Goal: Task Accomplishment & Management: Manage account settings

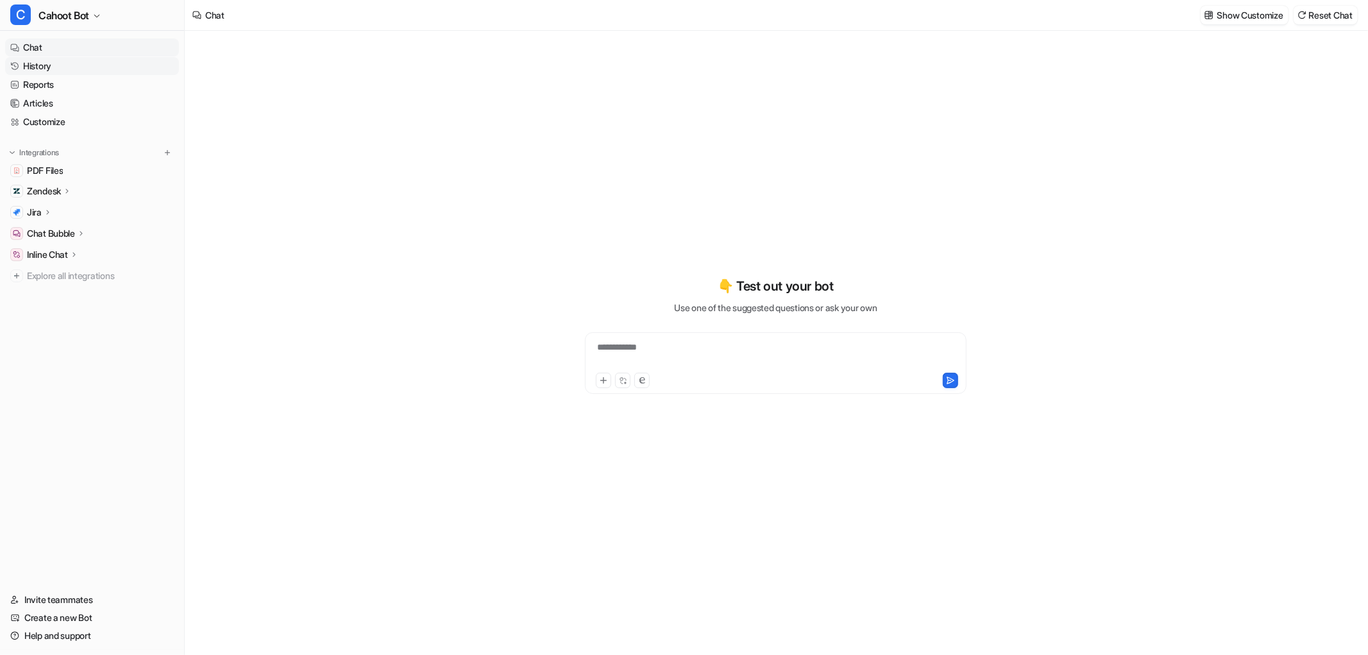
click at [23, 64] on link "History" at bounding box center [92, 66] width 174 height 18
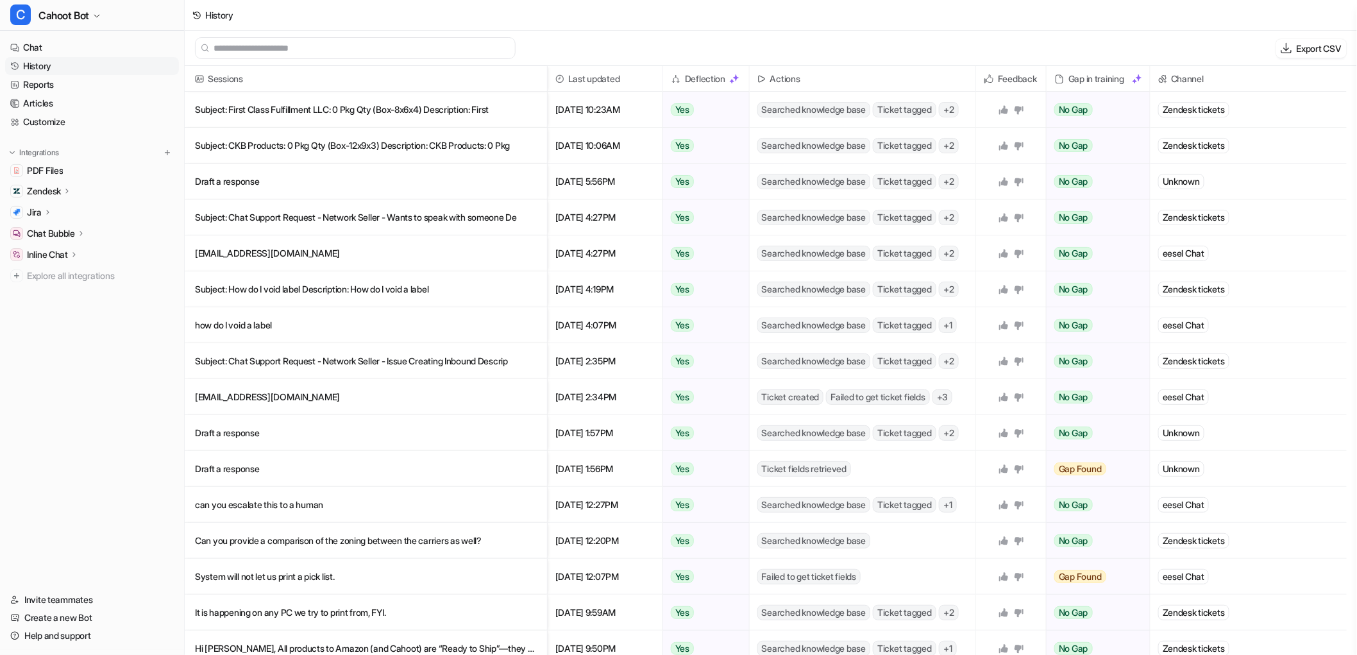
click at [716, 80] on h2 "Deflection" at bounding box center [705, 79] width 40 height 26
click at [738, 79] on img at bounding box center [734, 79] width 10 height 10
drag, startPoint x: 1067, startPoint y: 81, endPoint x: 1126, endPoint y: 81, distance: 59.0
click at [1126, 81] on div "Gap in training" at bounding box center [1098, 79] width 93 height 26
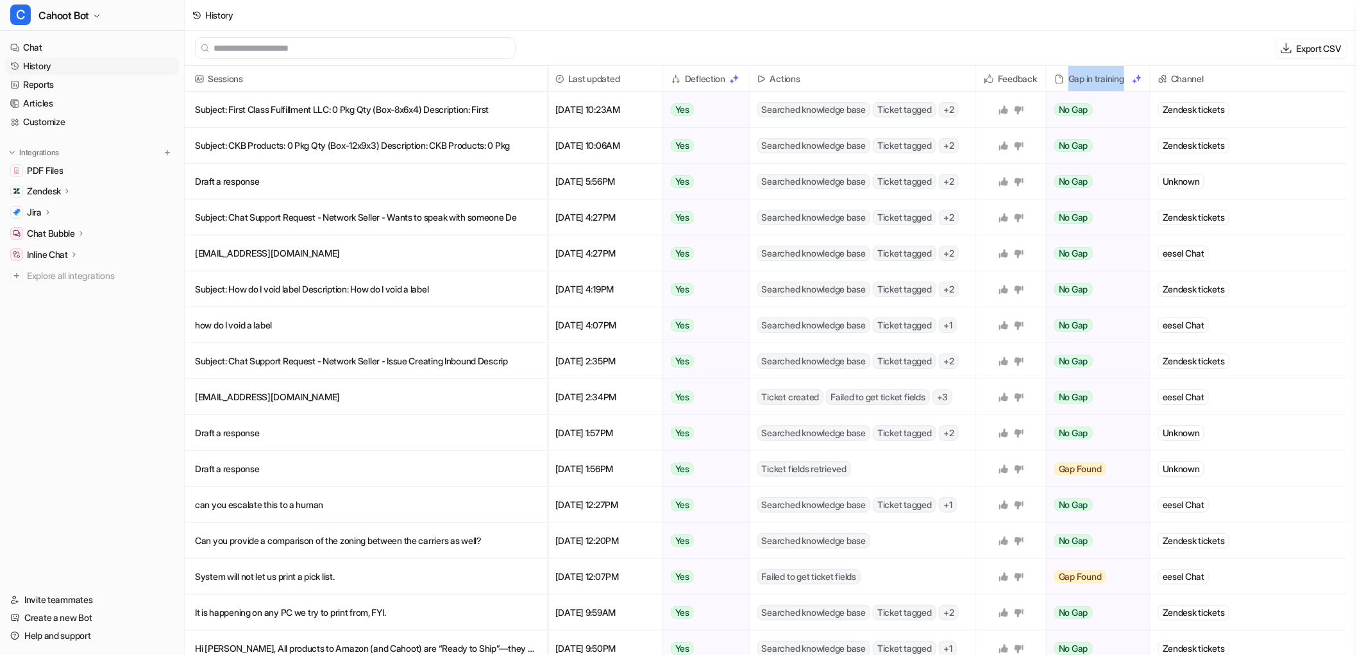
copy div "Gap in training"
click at [41, 633] on link "Help and support" at bounding box center [92, 636] width 174 height 18
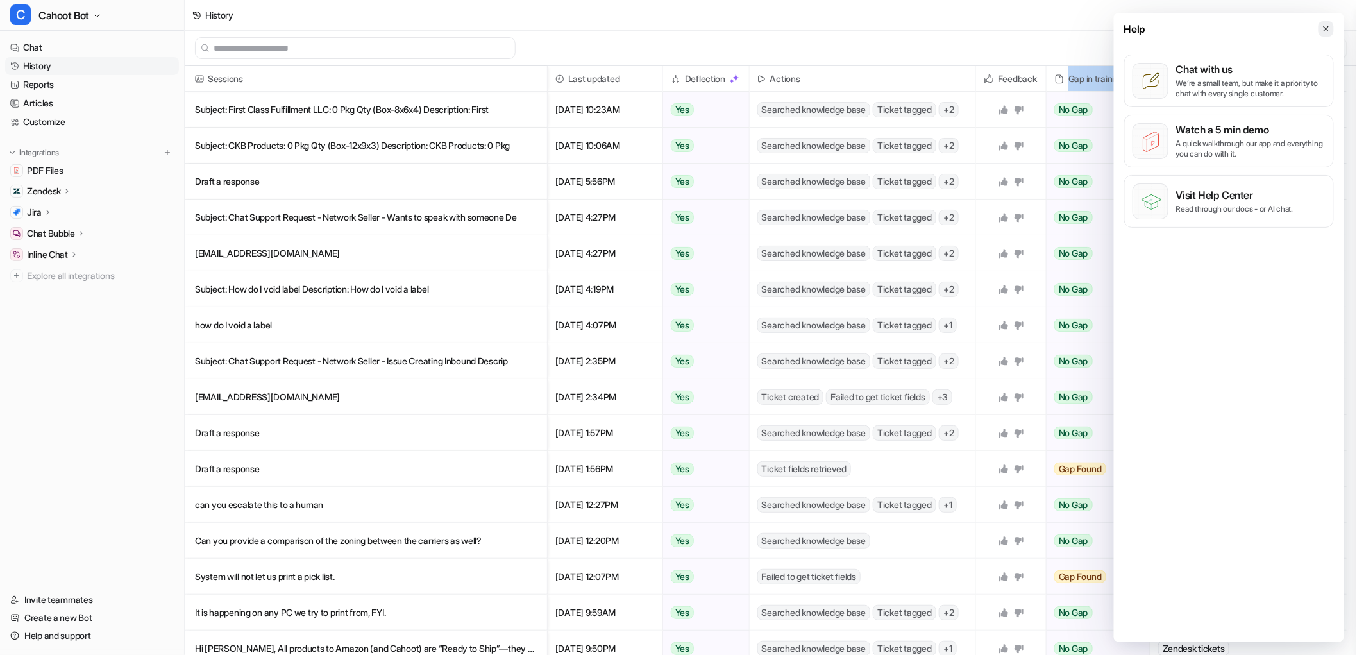
click at [1326, 32] on icon at bounding box center [1326, 28] width 9 height 9
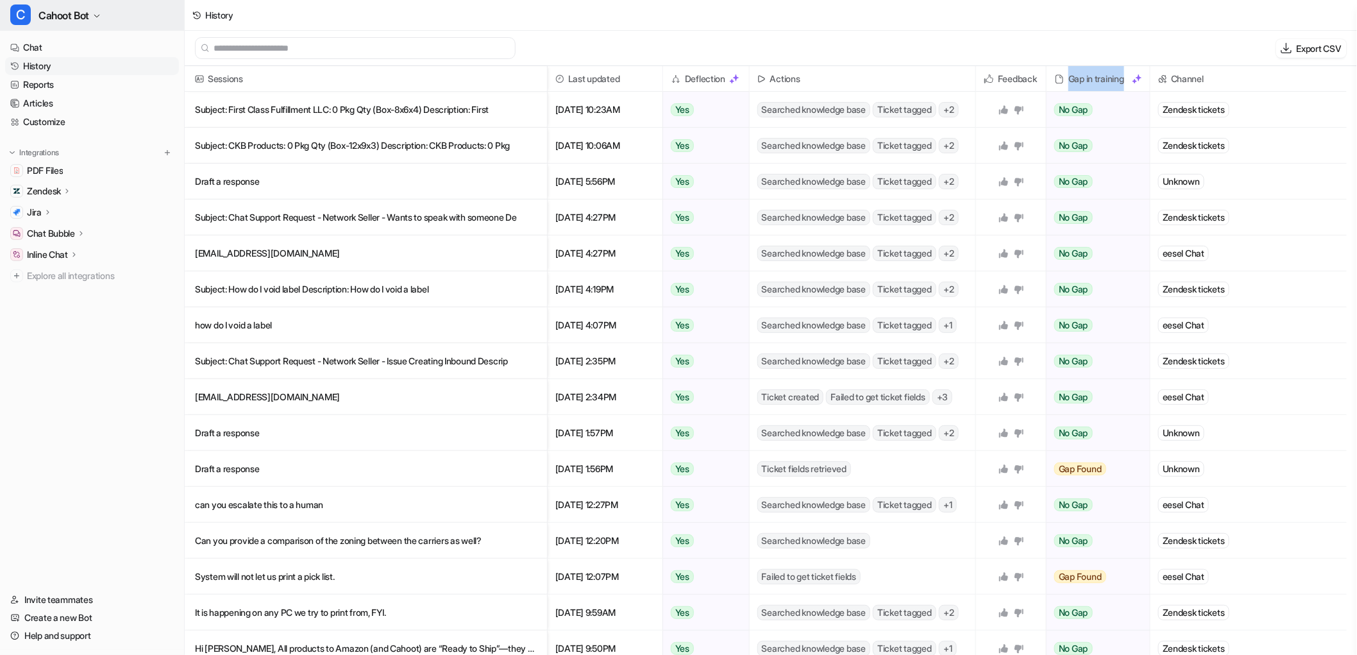
click at [108, 10] on button "C Cahoot Bot" at bounding box center [92, 15] width 184 height 31
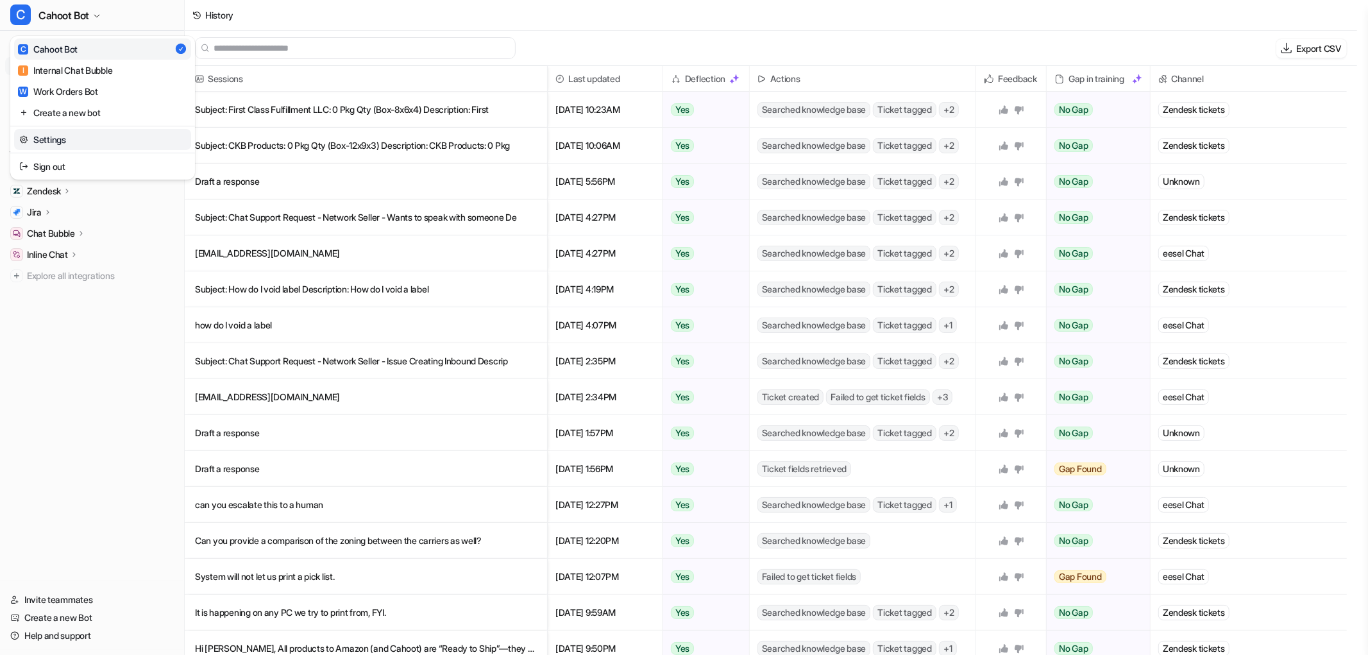
click at [55, 133] on link "Settings" at bounding box center [102, 139] width 177 height 21
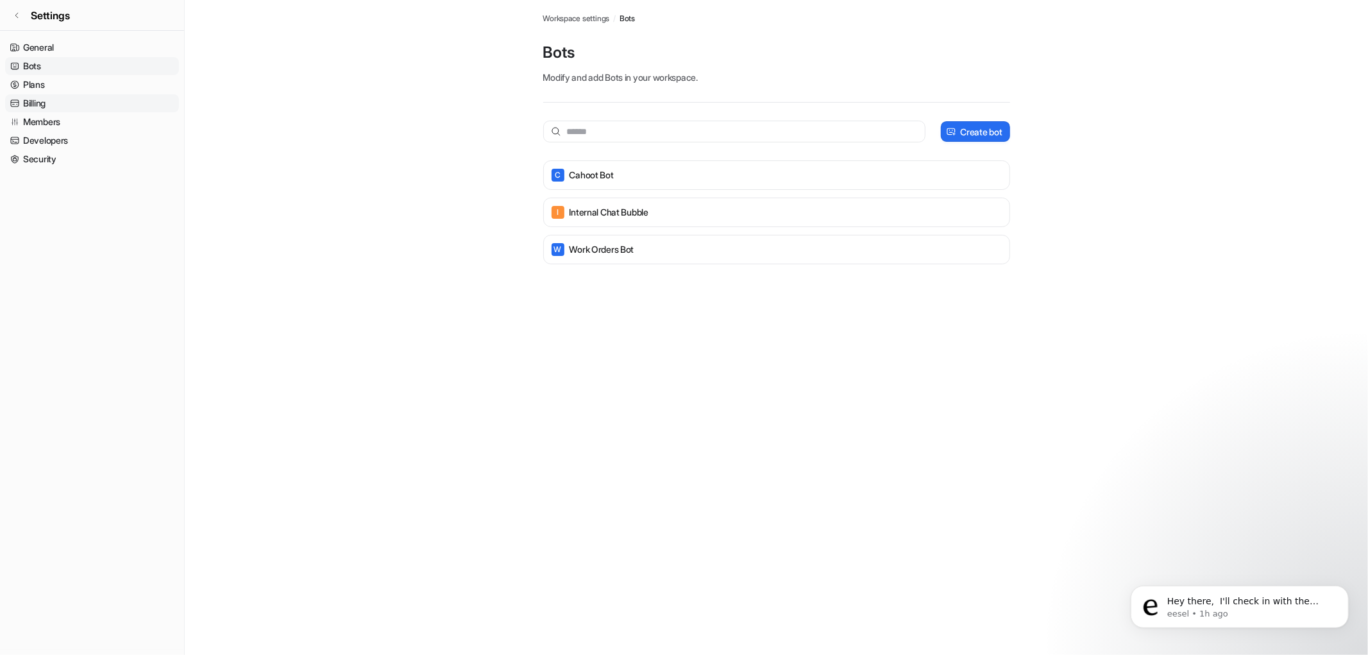
click at [33, 99] on link "Billing" at bounding box center [92, 103] width 174 height 18
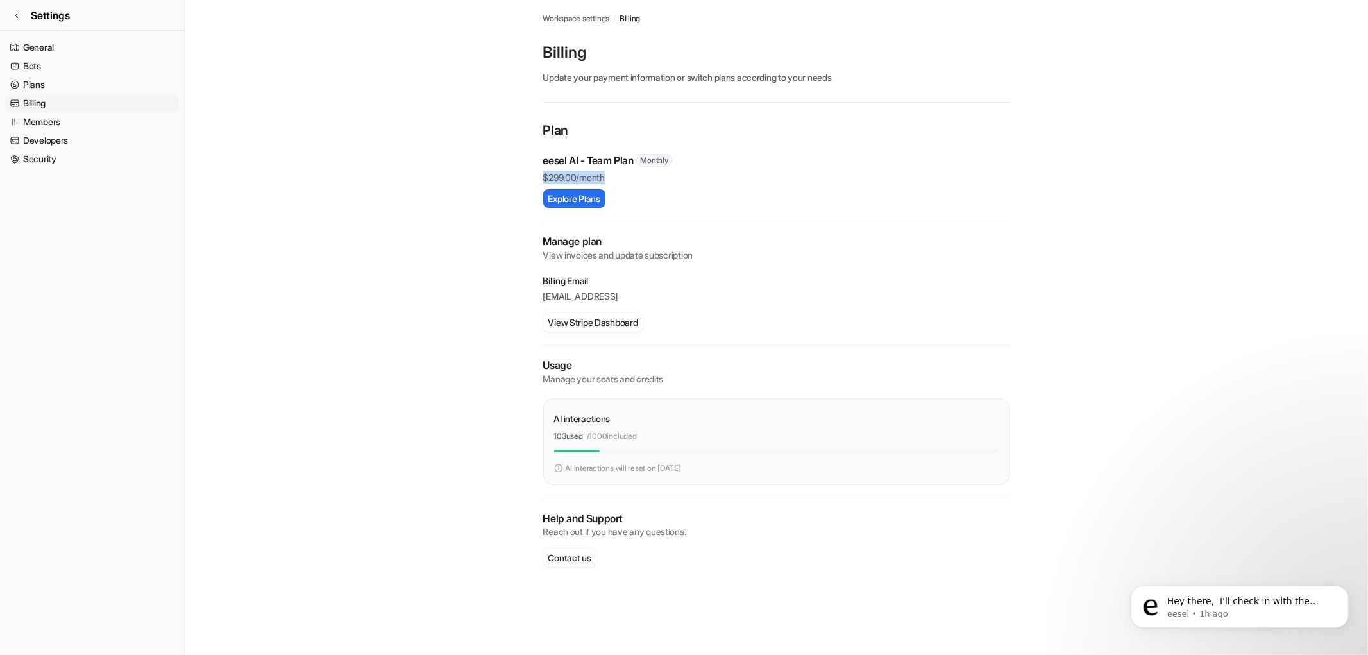
drag, startPoint x: 541, startPoint y: 177, endPoint x: 614, endPoint y: 177, distance: 72.5
click at [614, 177] on div "Workspace settings / Billing Billing Update your payment information or switch …" at bounding box center [776, 296] width 487 height 593
copy p "$ 299.00/month"
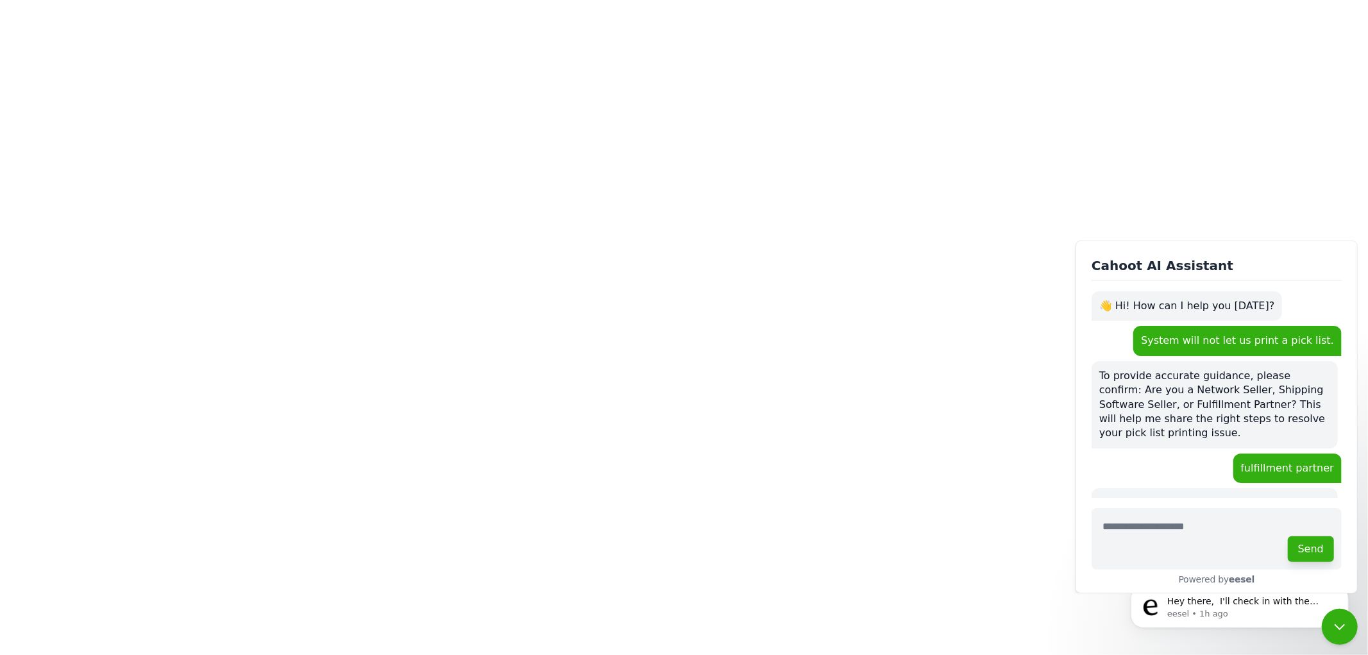
scroll to position [76, 0]
